Goal: Information Seeking & Learning: Find specific fact

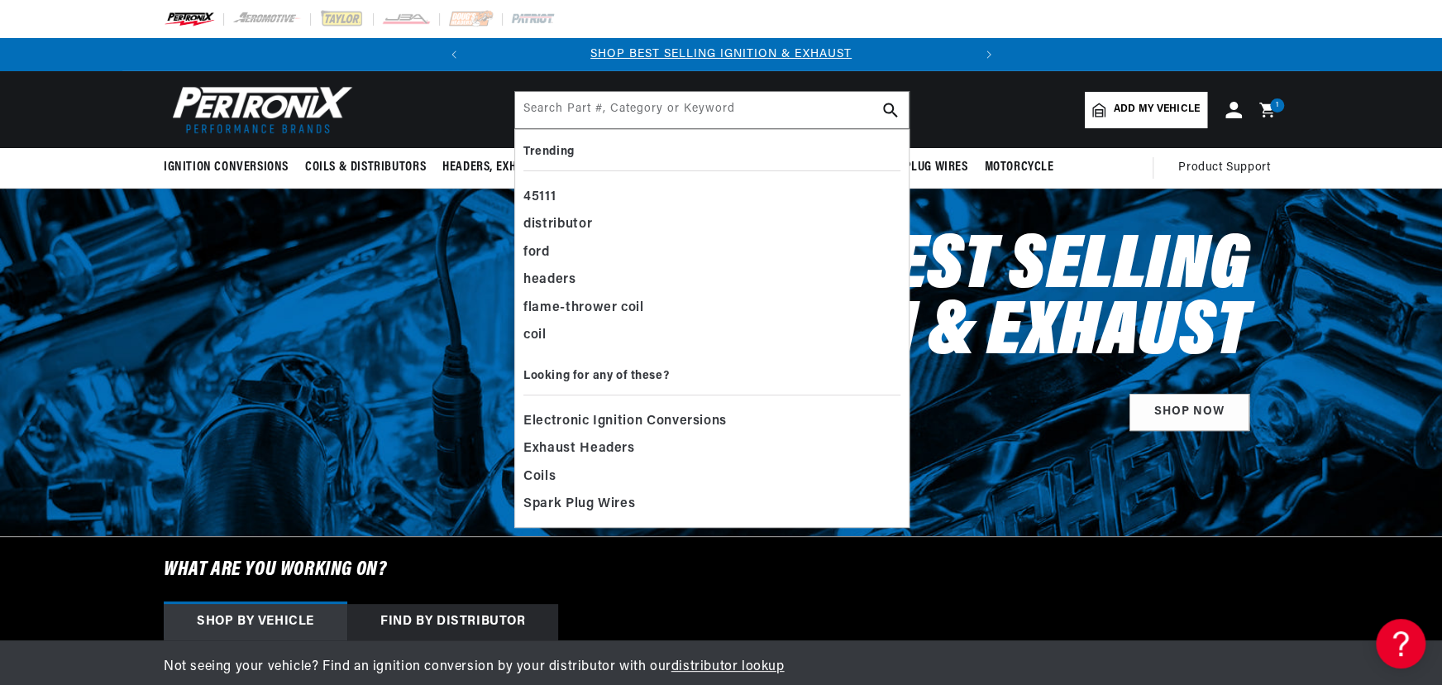
click at [1116, 536] on div at bounding box center [721, 361] width 1442 height 347
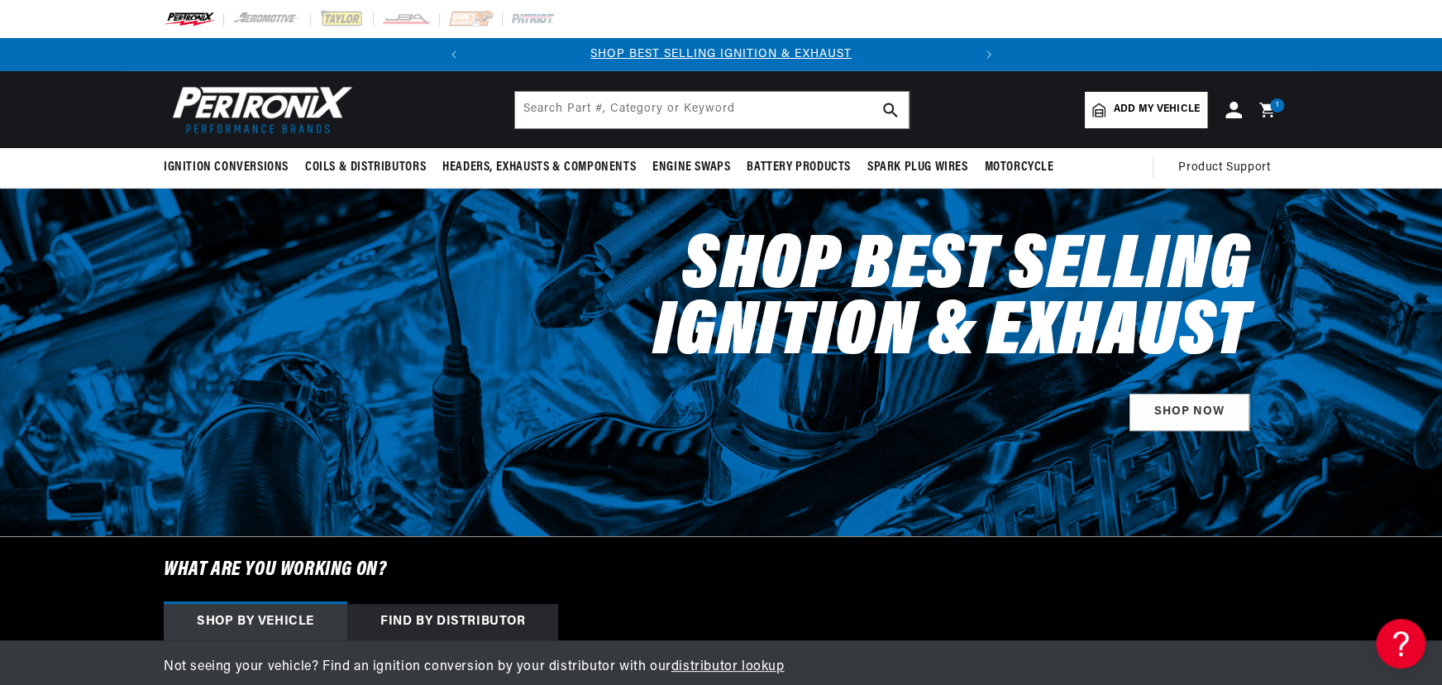
scroll to position [0, 501]
click at [680, 100] on input "text" at bounding box center [712, 110] width 394 height 36
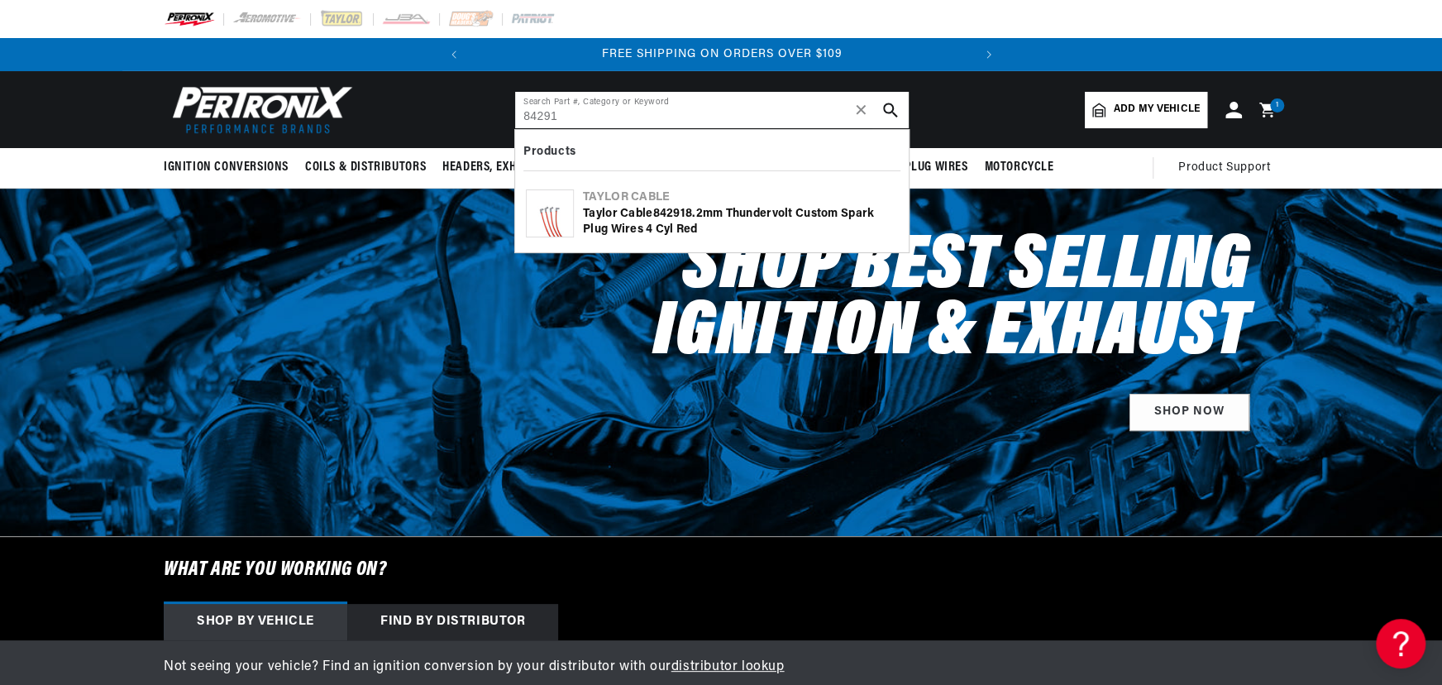
type input "84291"
click at [616, 218] on div "[PERSON_NAME] Cable 84291 8.2mm Thundervolt Custom Spark Plug Wires 4 cyl red" at bounding box center [740, 222] width 315 height 32
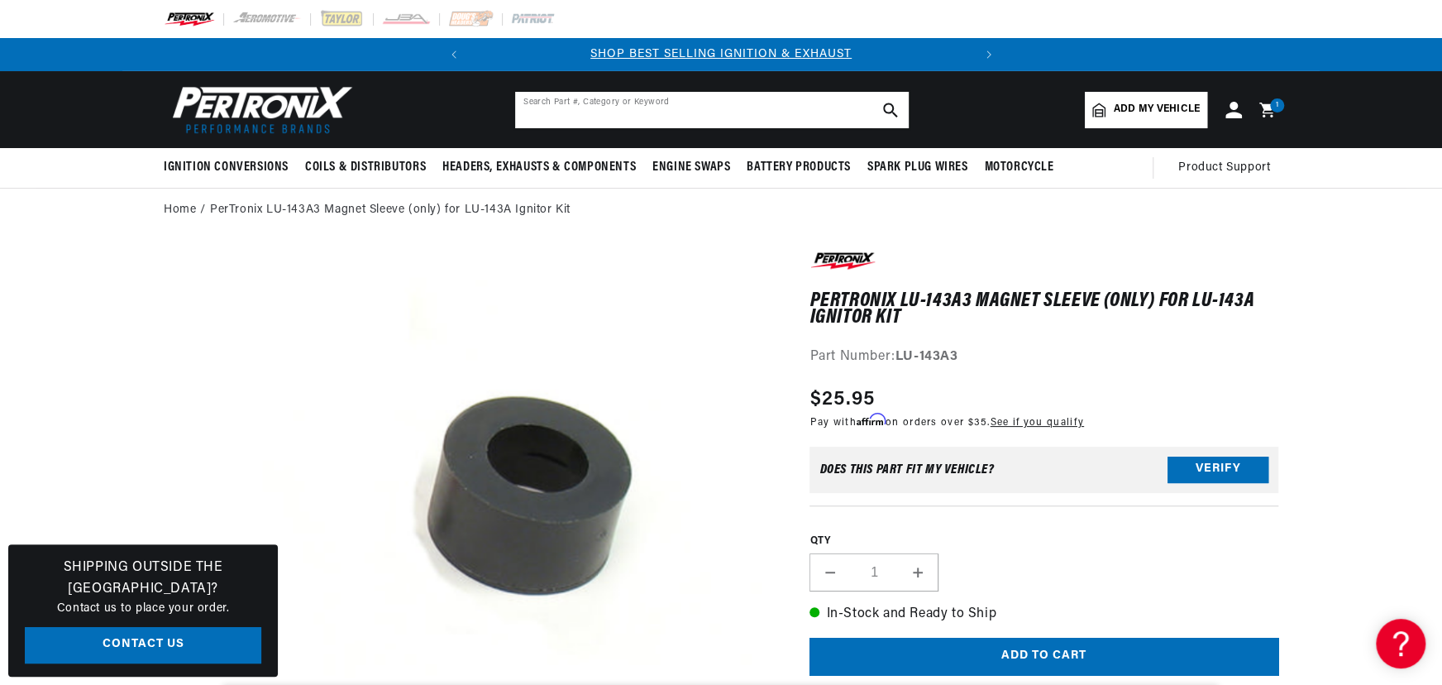
click at [614, 113] on input "text" at bounding box center [712, 110] width 394 height 36
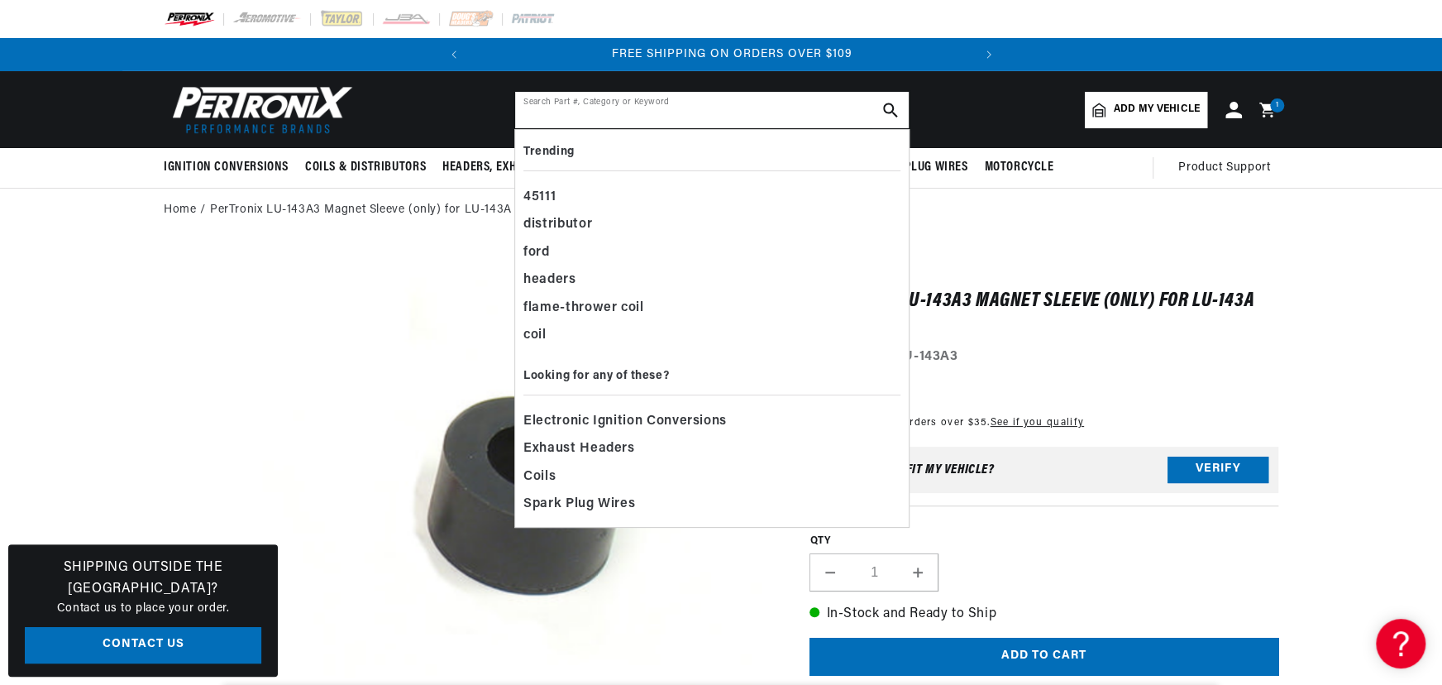
scroll to position [0, 501]
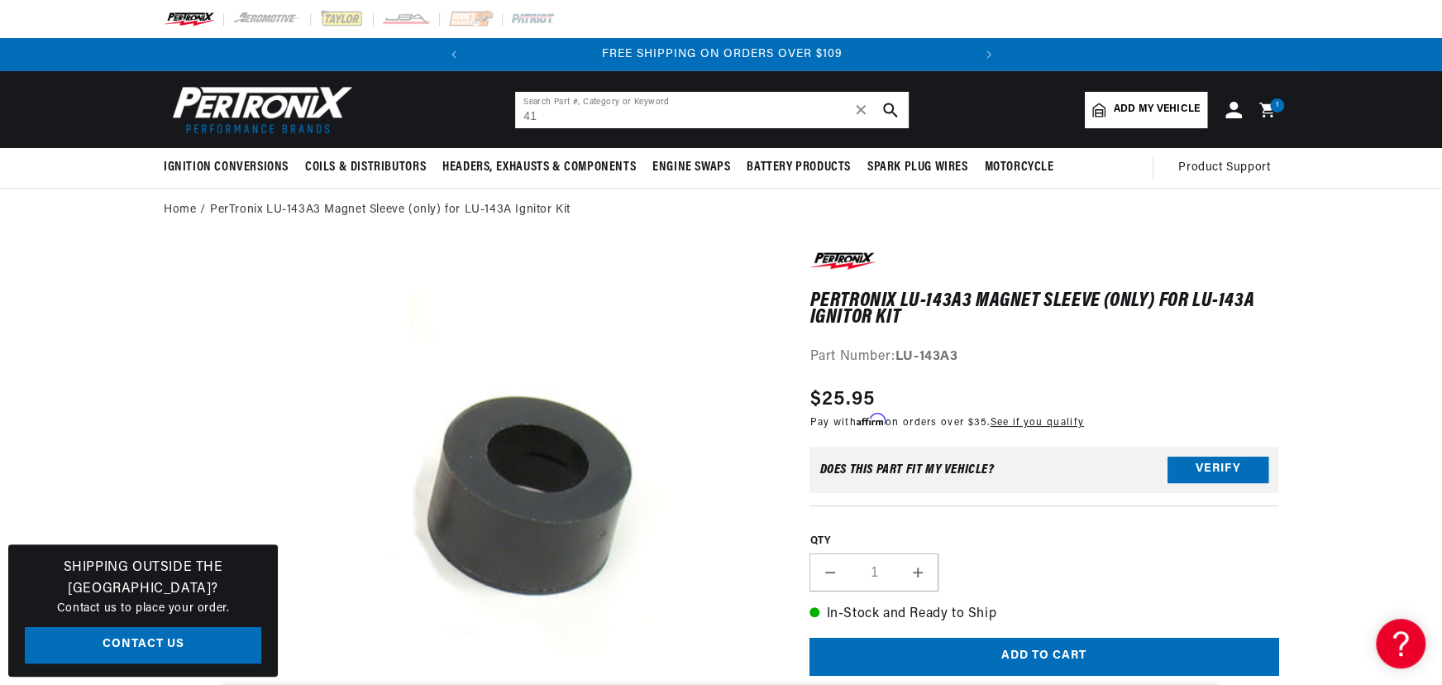
type input "4"
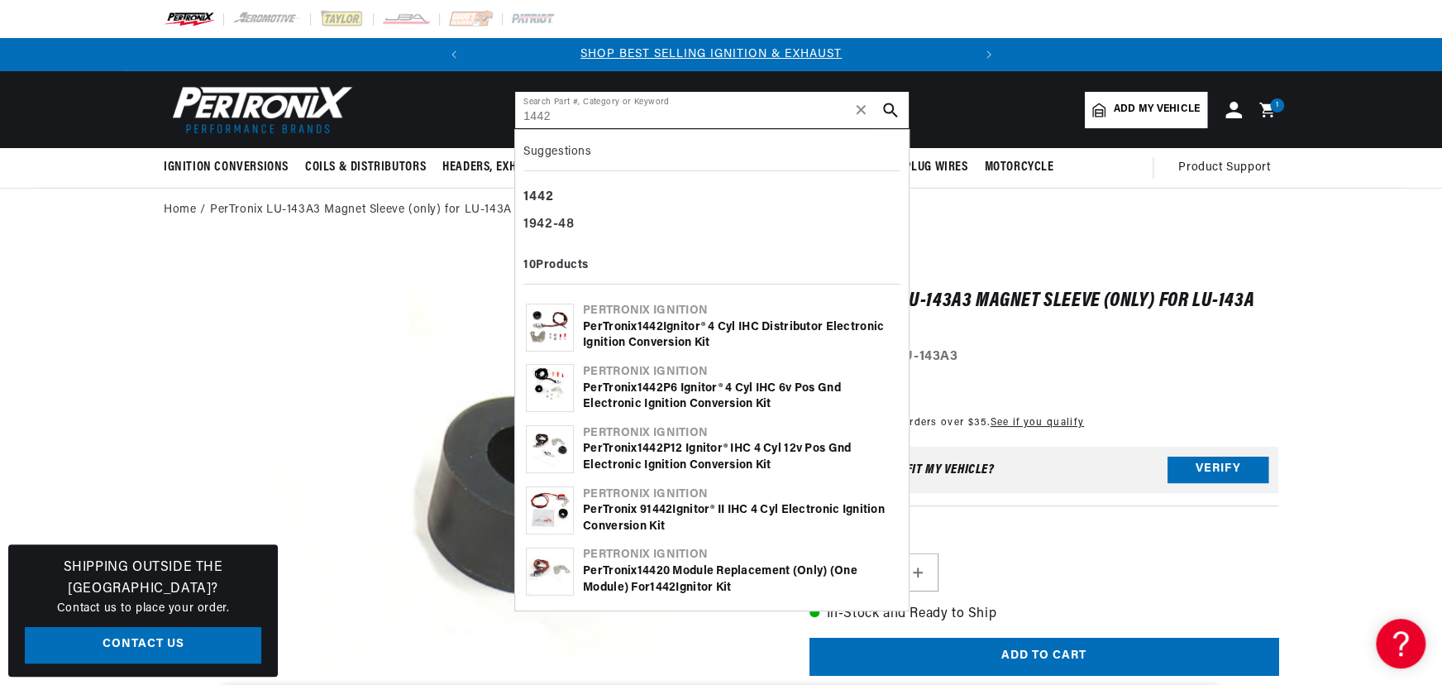
scroll to position [0, 0]
type input "1442"
click at [656, 328] on b "1442" at bounding box center [650, 327] width 26 height 12
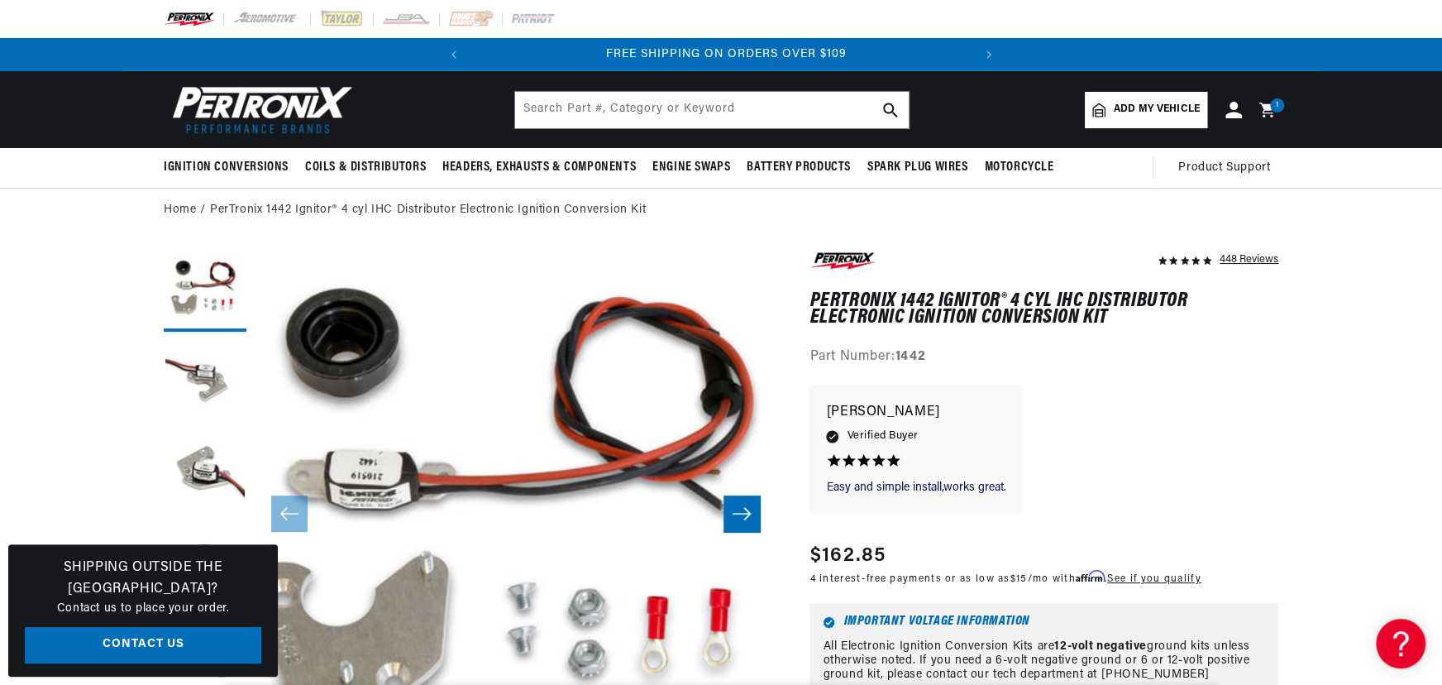
scroll to position [0, 501]
click at [621, 113] on input "text" at bounding box center [712, 110] width 394 height 36
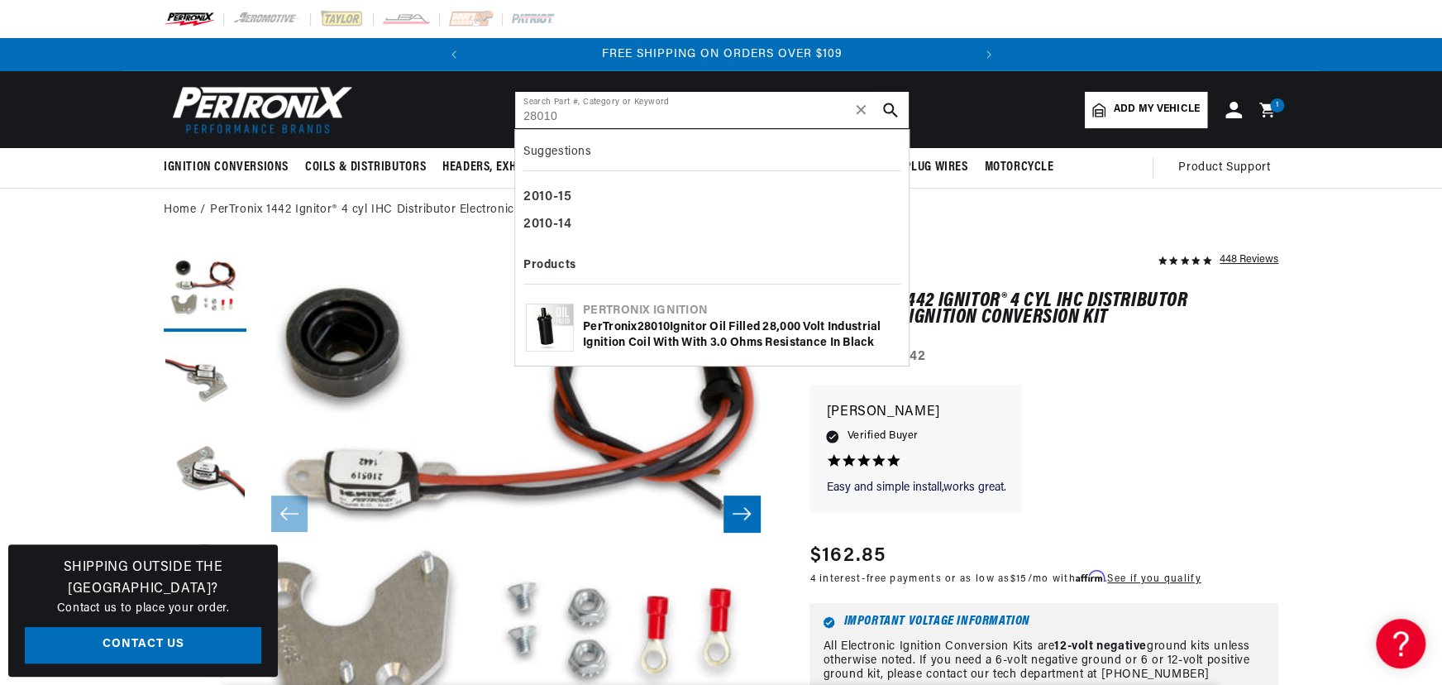
type input "28010"
click at [659, 329] on b "28010" at bounding box center [653, 327] width 32 height 12
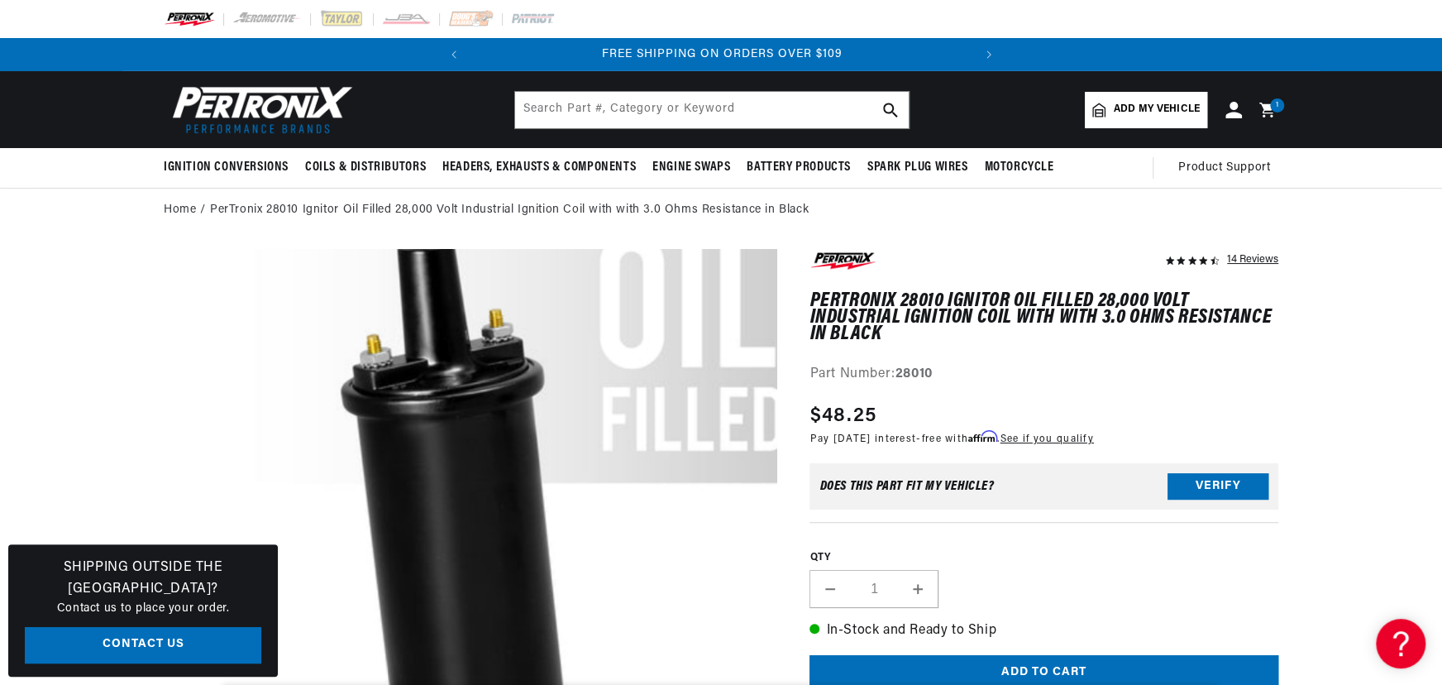
scroll to position [0, 104]
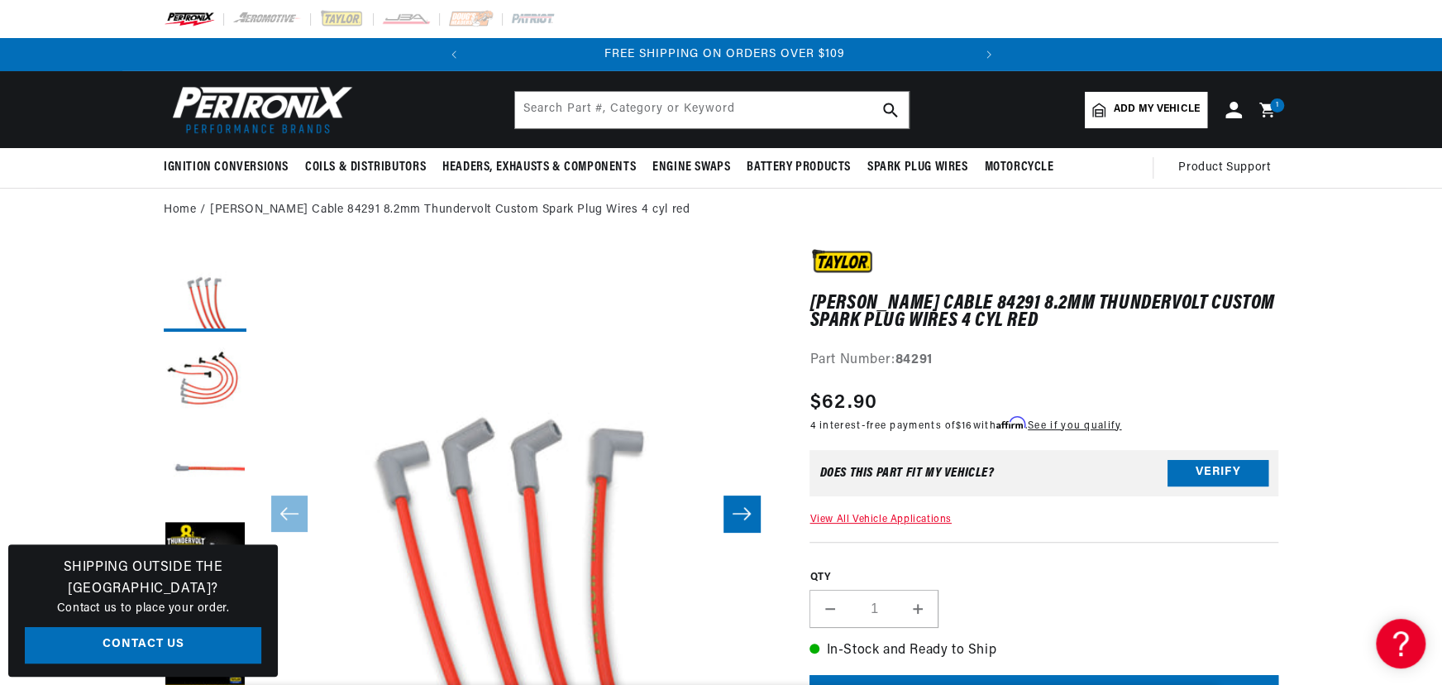
scroll to position [0, 501]
